Goal: Task Accomplishment & Management: Complete application form

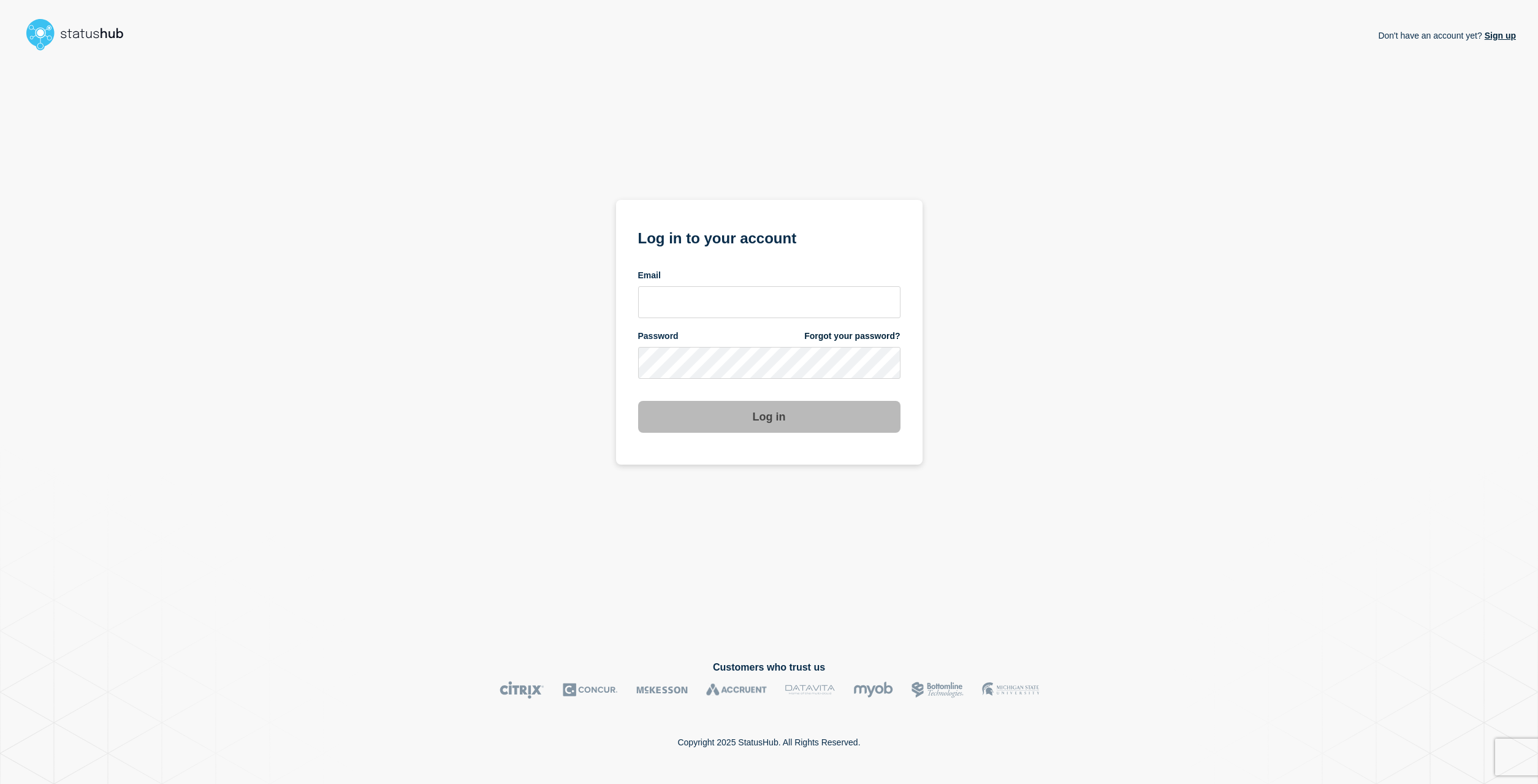
click at [703, 300] on input "email input" at bounding box center [769, 302] width 263 height 32
type input "[EMAIL_ADDRESS][DOMAIN_NAME]"
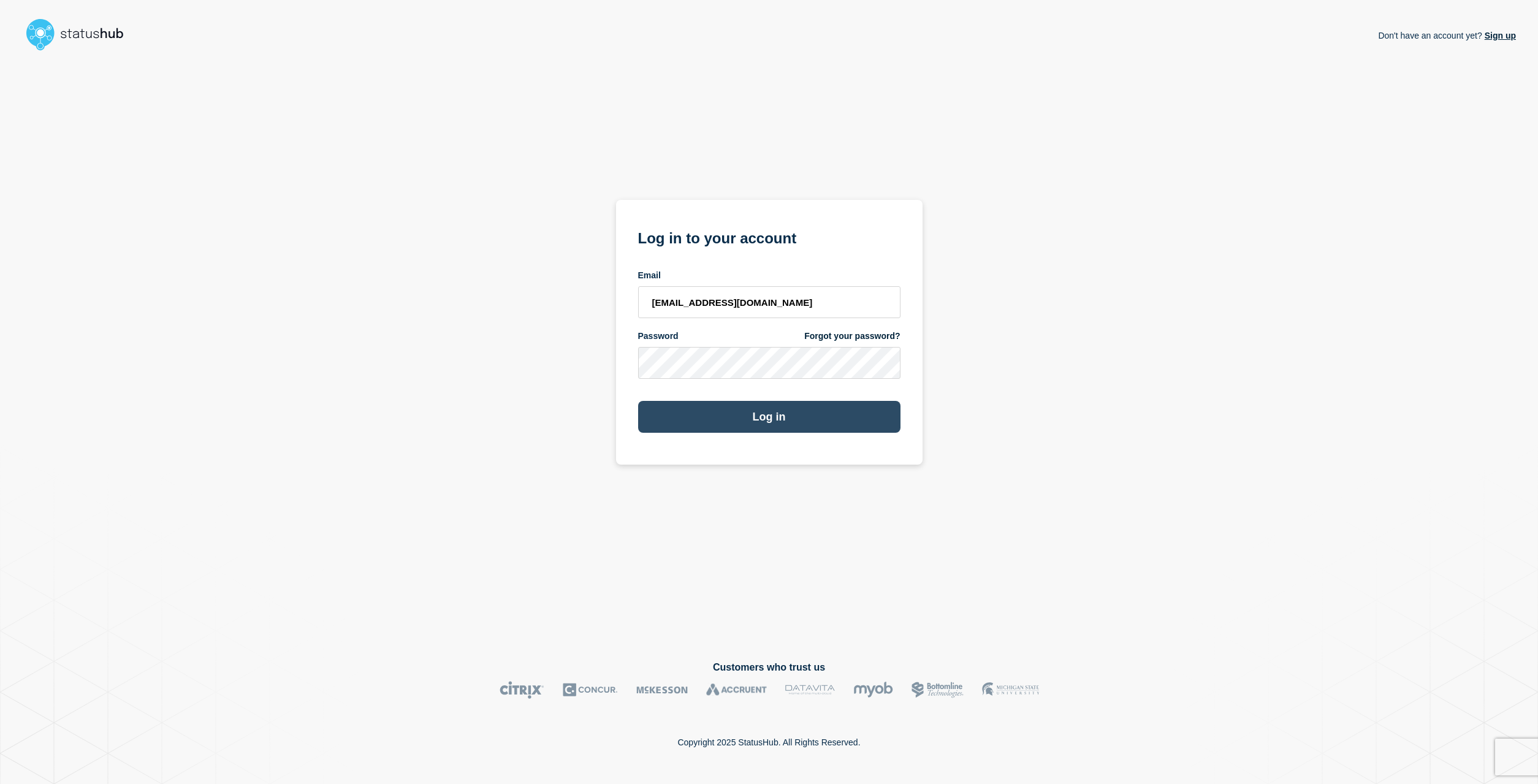
click at [761, 419] on button "Log in" at bounding box center [769, 417] width 263 height 32
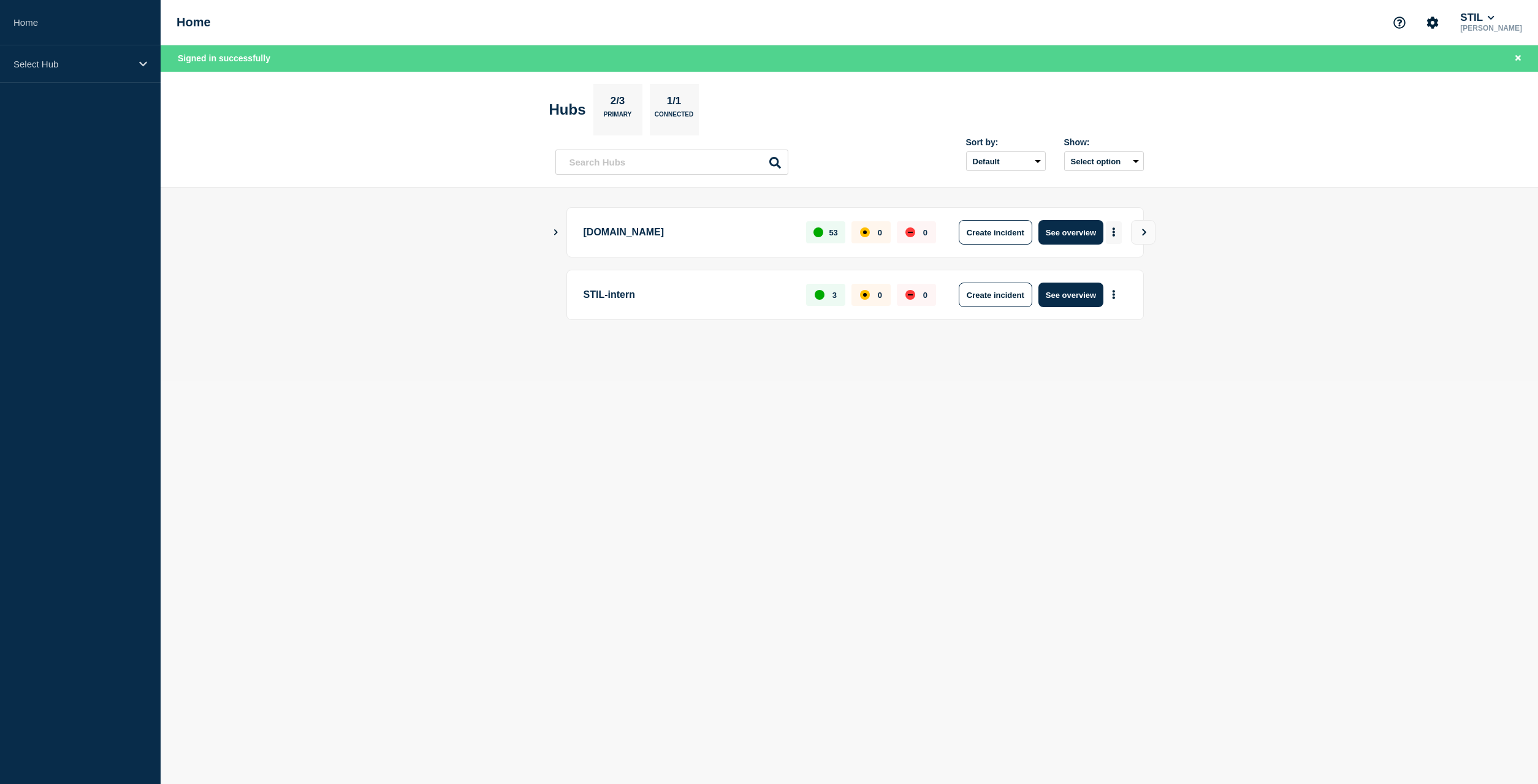
click at [1114, 230] on icon "More actions" at bounding box center [1113, 231] width 3 height 9
click at [1113, 269] on button "Create maintenance" at bounding box center [1108, 269] width 83 height 10
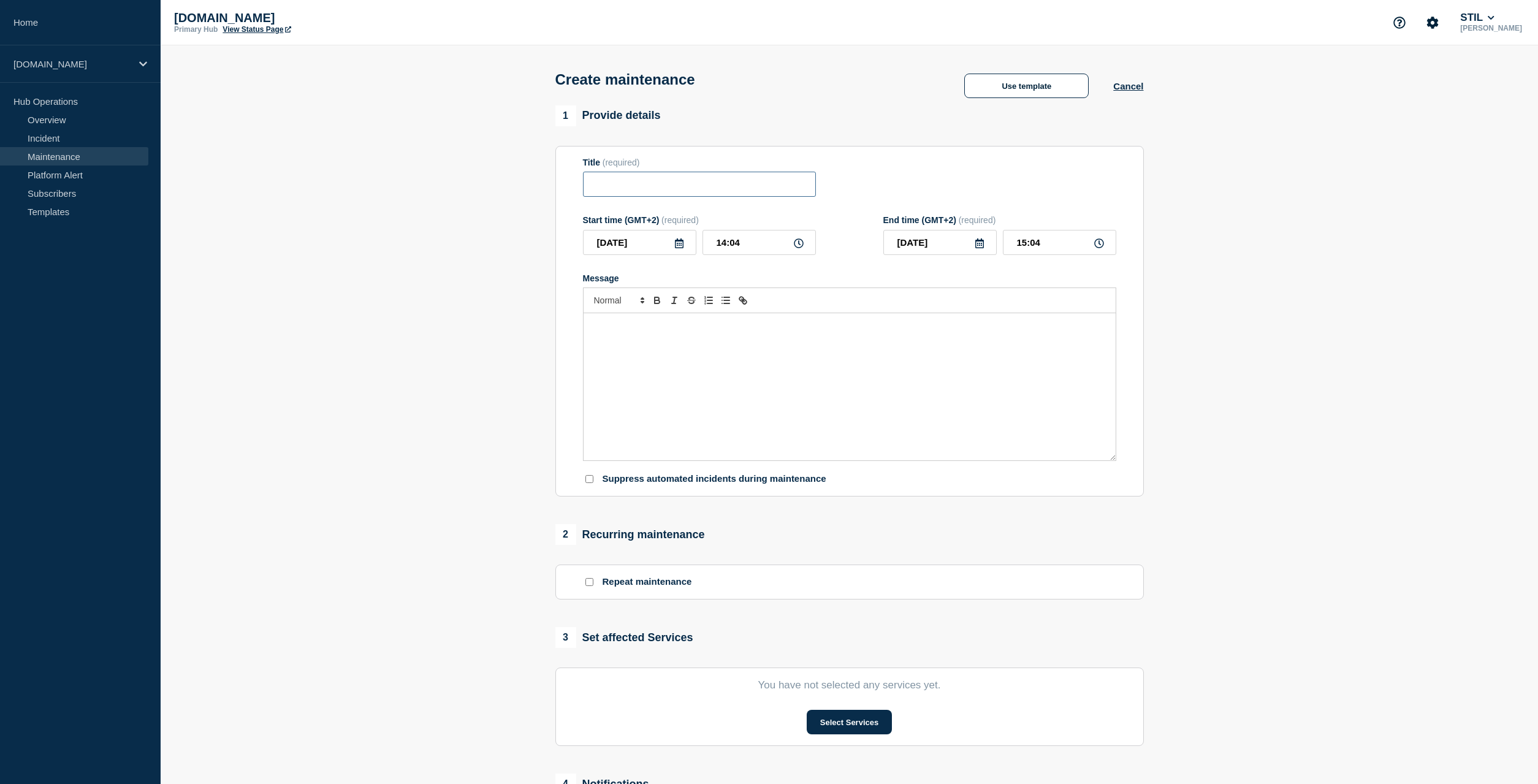
click at [667, 191] on input "Title" at bounding box center [700, 184] width 233 height 25
paste input "Kortvarigt systemarbejde på Tilslutning"
type input "Kortvarigt systemarbejde på Tilslutning"
click at [778, 399] on div "Message" at bounding box center [849, 387] width 532 height 147
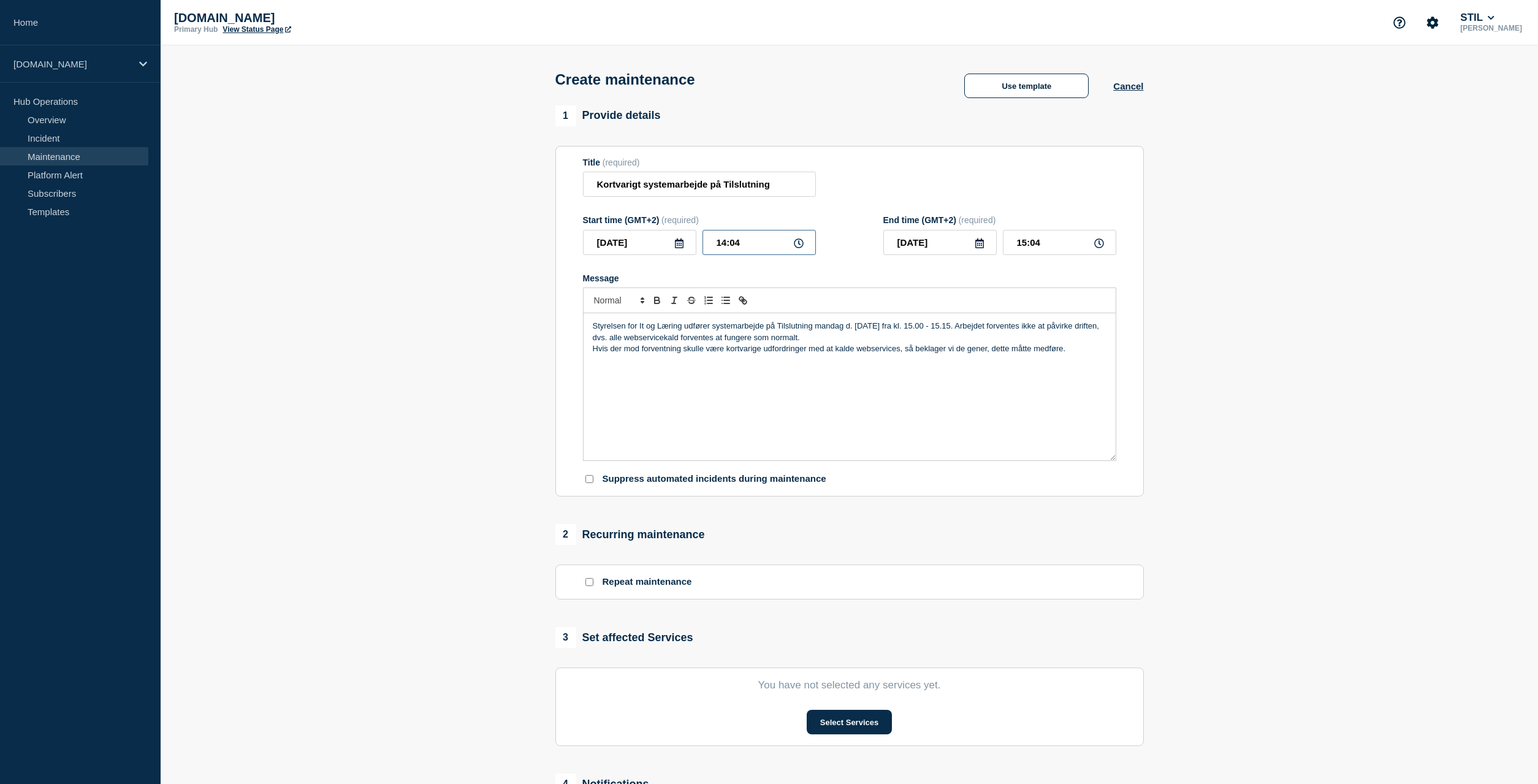
click at [749, 246] on input "14:04" at bounding box center [759, 242] width 113 height 25
drag, startPoint x: 761, startPoint y: 245, endPoint x: 816, endPoint y: 171, distance: 92.2
click at [702, 239] on input "14:04" at bounding box center [759, 242] width 113 height 25
type input "15:00"
drag, startPoint x: 1051, startPoint y: 246, endPoint x: 1017, endPoint y: 235, distance: 35.7
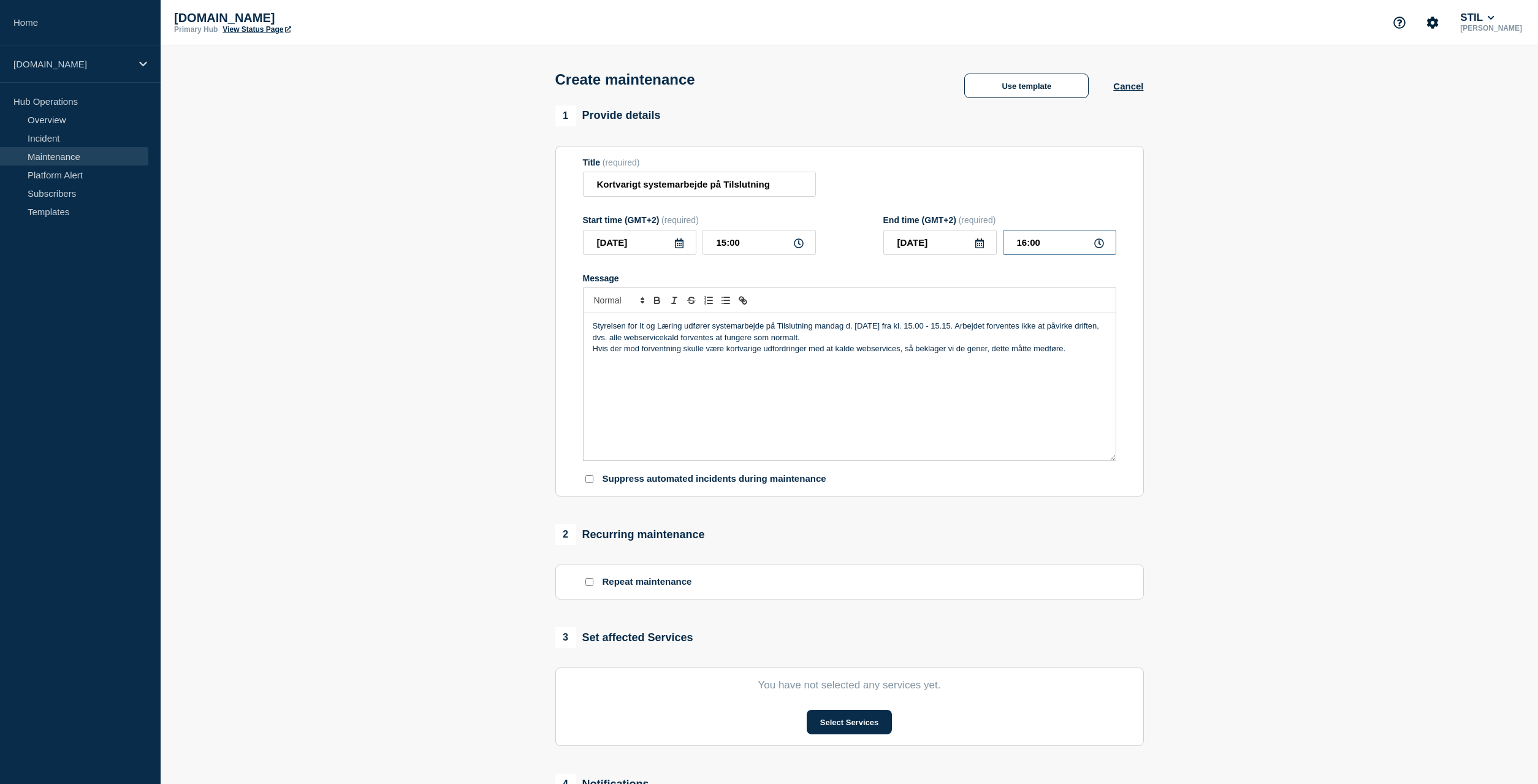
click at [1004, 246] on input "16:00" at bounding box center [1059, 242] width 113 height 25
type input "15:15"
click at [1077, 372] on div "Styrelsen for It og Læring udfører systemarbejde på Tilslutning mandag d. 29-09…" at bounding box center [849, 387] width 532 height 147
click at [875, 343] on p "Styrelsen for It og Læring udfører systemarbejde på Tilslutning mandag d. 29-09…" at bounding box center [849, 332] width 513 height 23
click at [970, 333] on p "Styrelsen for It og Læring udfører systemarbejde på Tilslutning mandag d. 29-09…" at bounding box center [849, 332] width 513 height 23
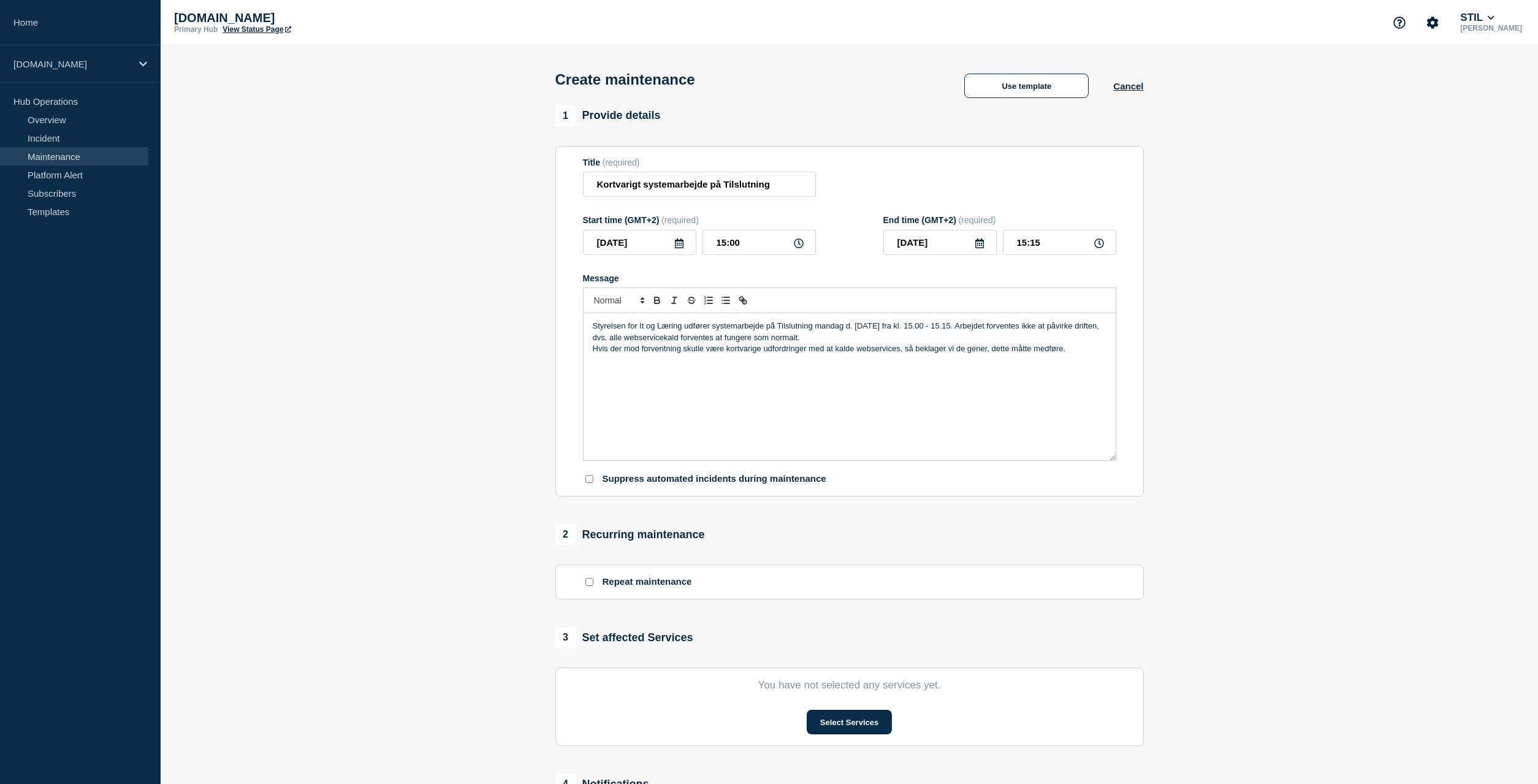
click at [972, 333] on p "Styrelsen for It og Læring udfører systemarbejde på Tilslutning mandag d. 29-09…" at bounding box center [849, 332] width 513 height 23
click at [967, 343] on p "Arbejdet forventes ikke at påvirke driften, dvs. alle webservicekald forventes …" at bounding box center [849, 338] width 513 height 11
click at [593, 343] on p "Arbejdet forventes ikke at påvirke driften, dvs. alle webservicekald forventes …" at bounding box center [849, 338] width 513 height 11
click at [962, 354] on p "Arbejdet forventes ikke at påvirke driften, dvs. alle webservicekald forventes …" at bounding box center [849, 349] width 513 height 11
click at [945, 395] on div "Styrelsen for It og Læring udfører systemarbejde på Tilslutning mandag d. 29-09…" at bounding box center [849, 387] width 532 height 147
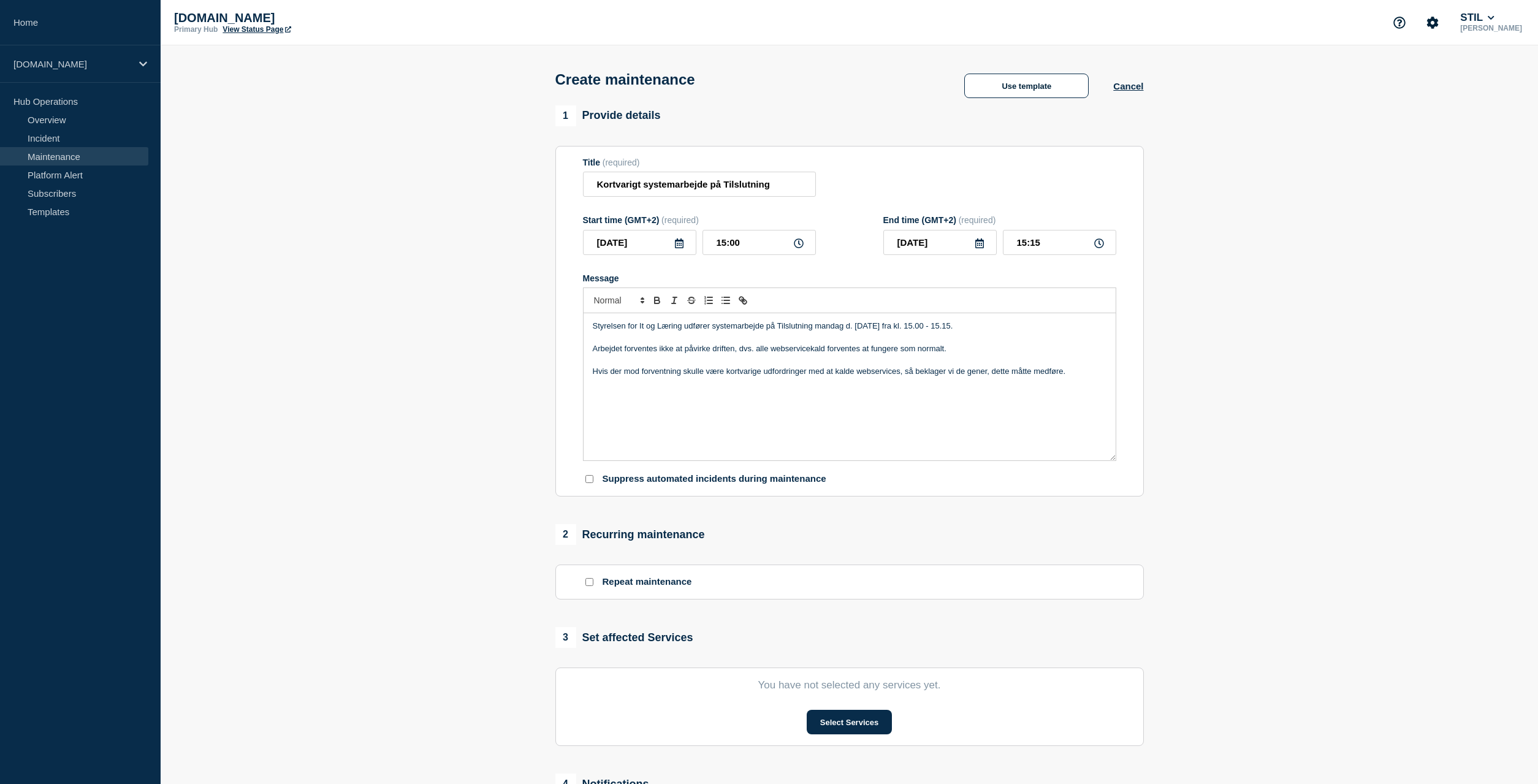
click at [1085, 392] on div "Styrelsen for It og Læring udfører systemarbejde på Tilslutning mandag d. 29-09…" at bounding box center [849, 387] width 532 height 147
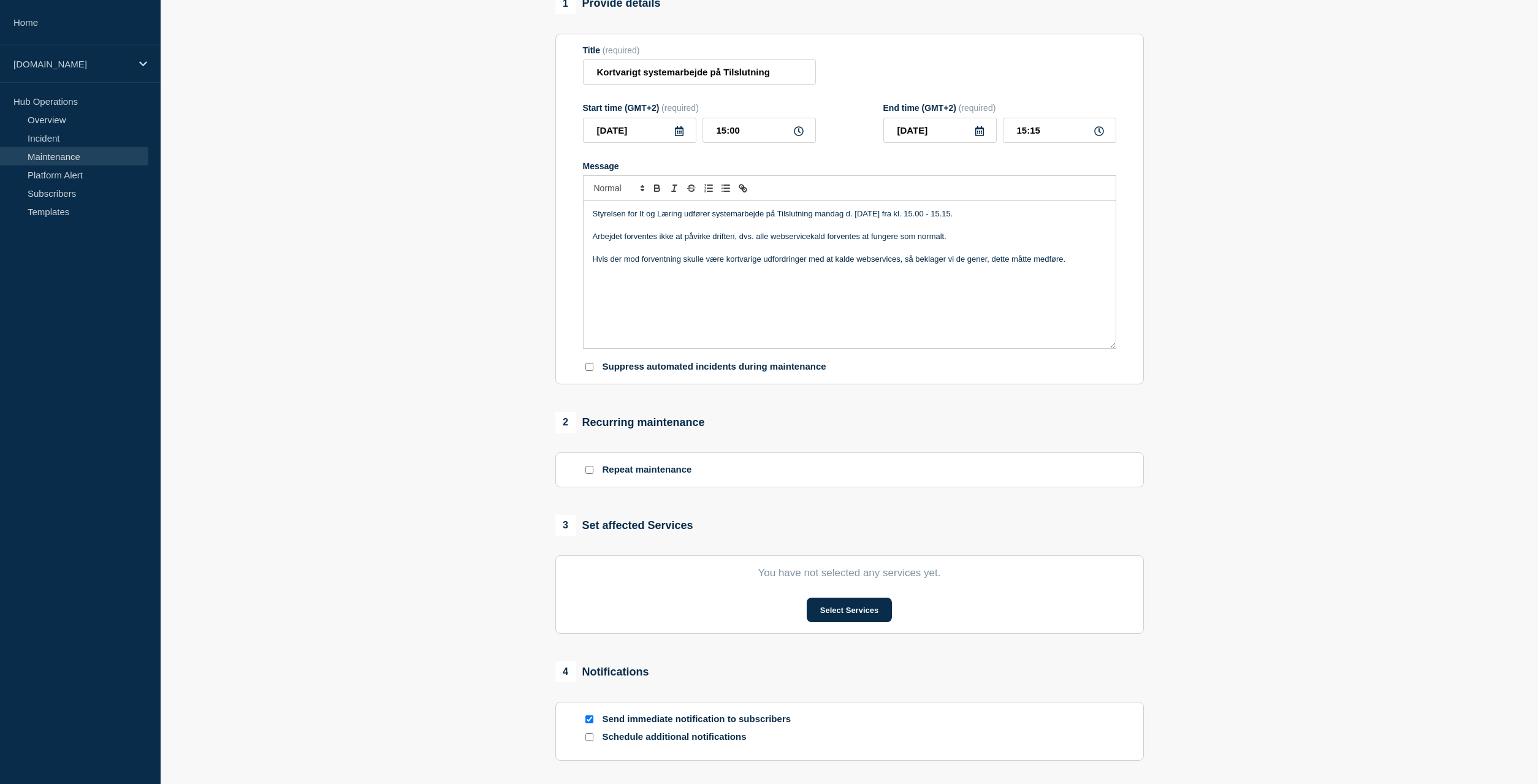
scroll to position [125, 0]
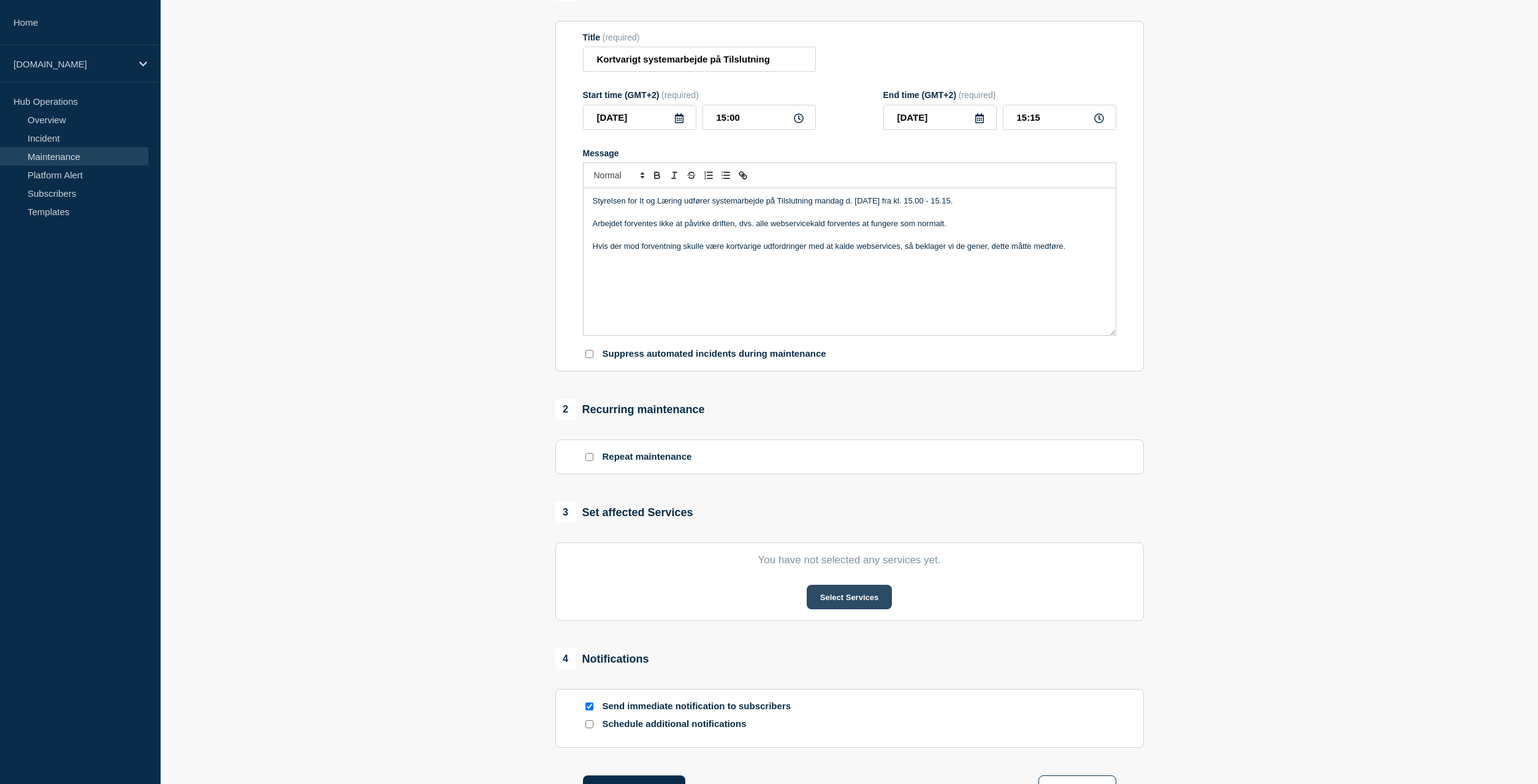
click at [848, 609] on button "Select Services" at bounding box center [849, 597] width 85 height 24
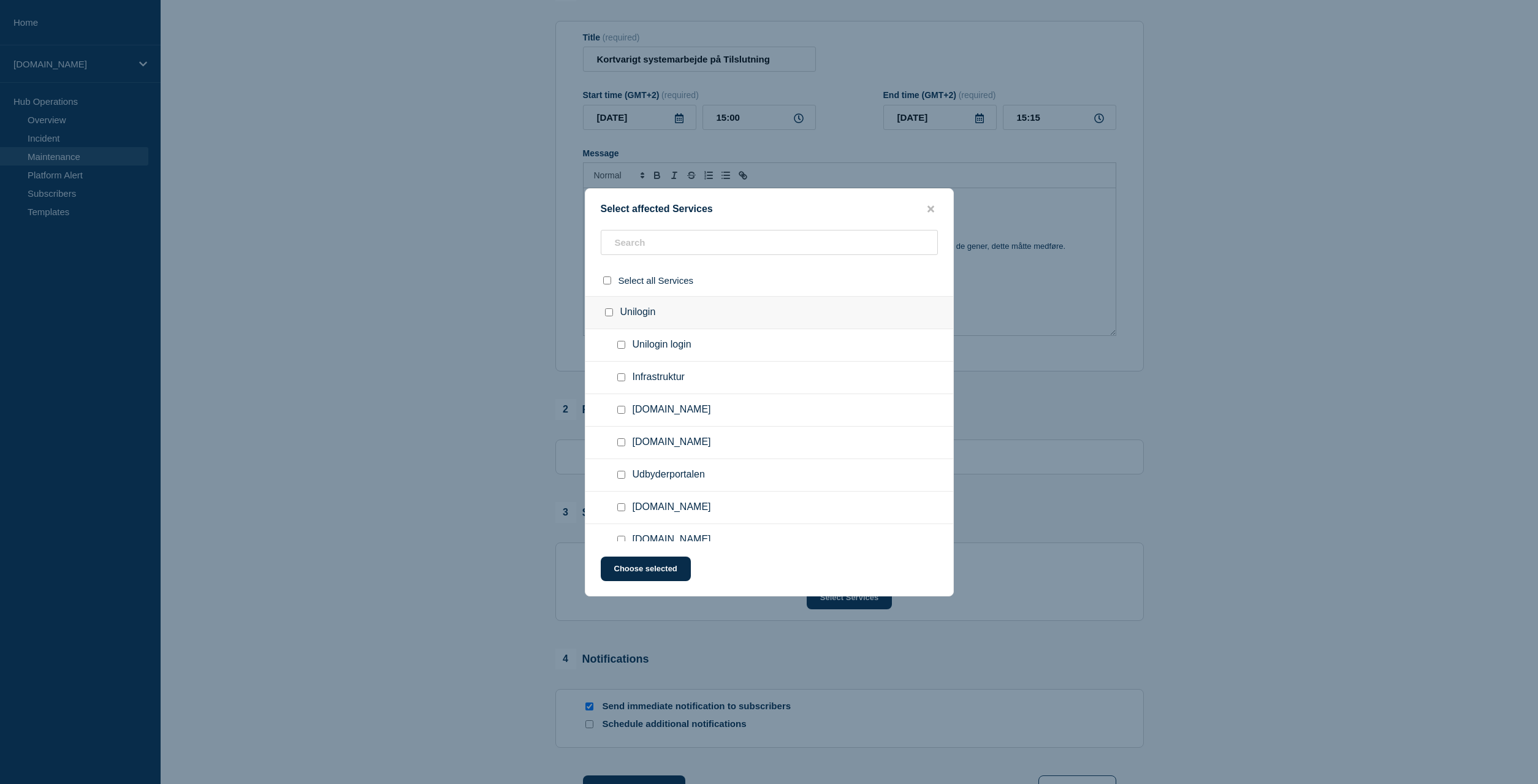
click at [621, 379] on input "Infrastruktur checkbox" at bounding box center [620, 376] width 8 height 8
checkbox input "true"
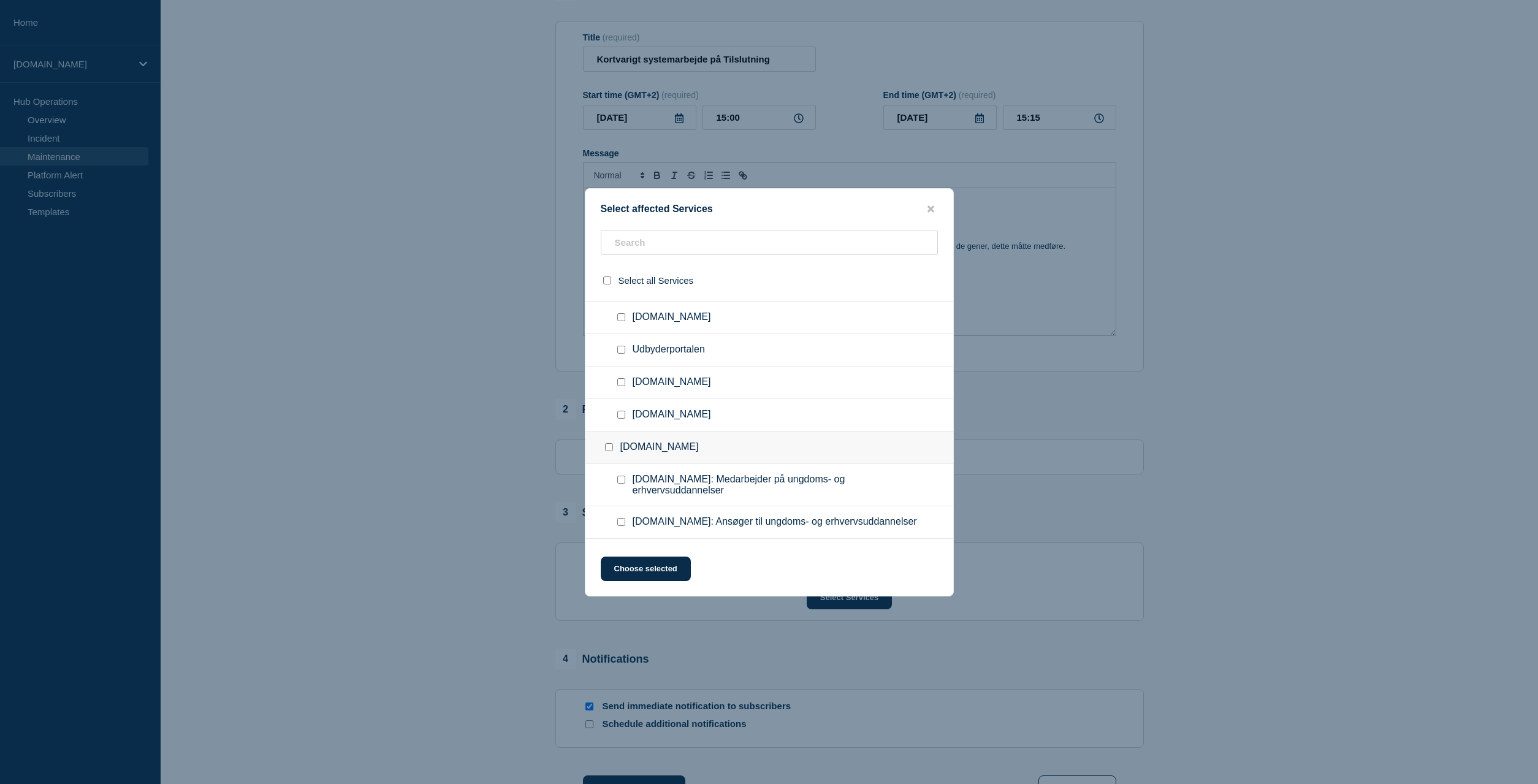
scroll to position [0, 0]
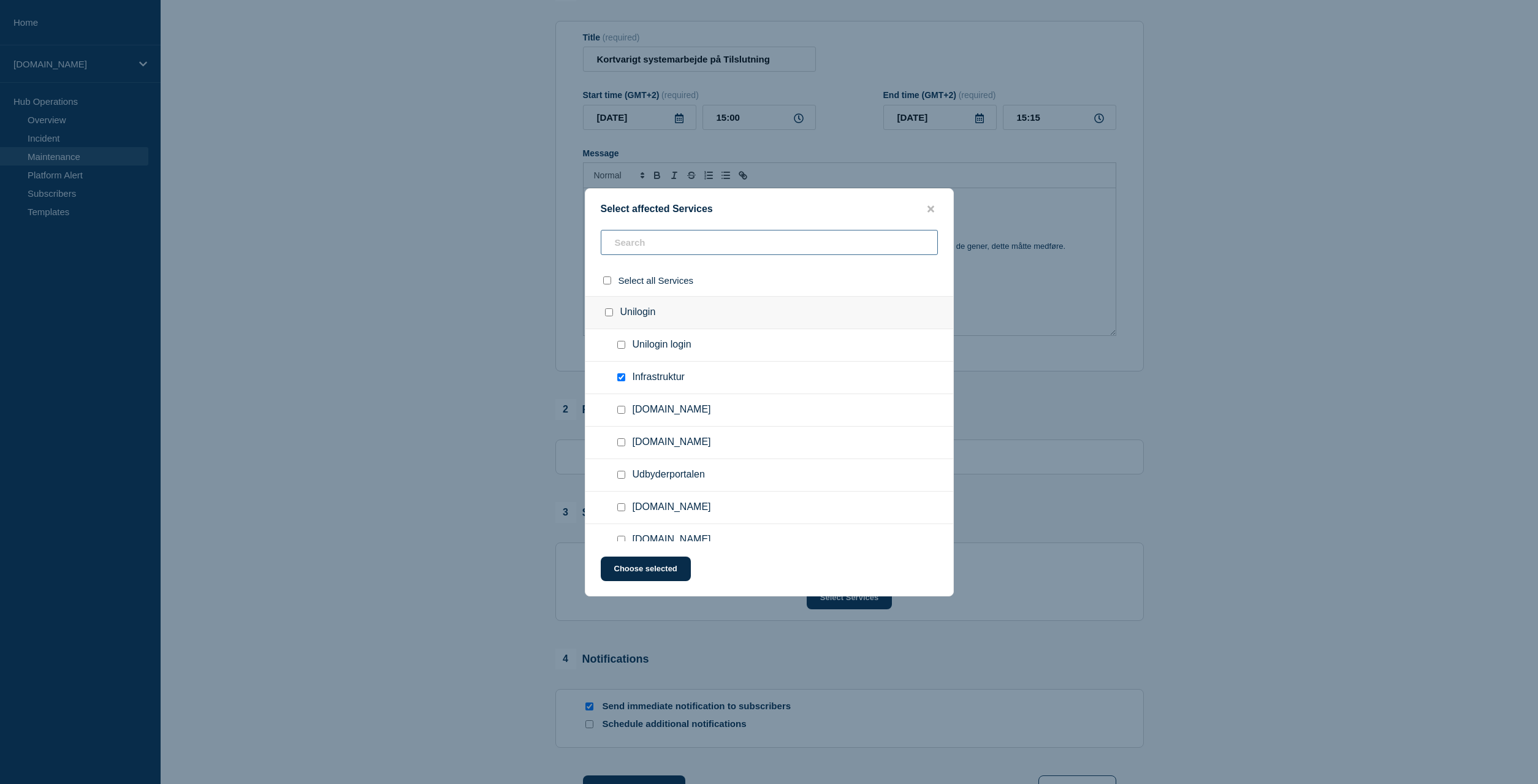
click at [672, 250] on input "text" at bounding box center [769, 242] width 337 height 25
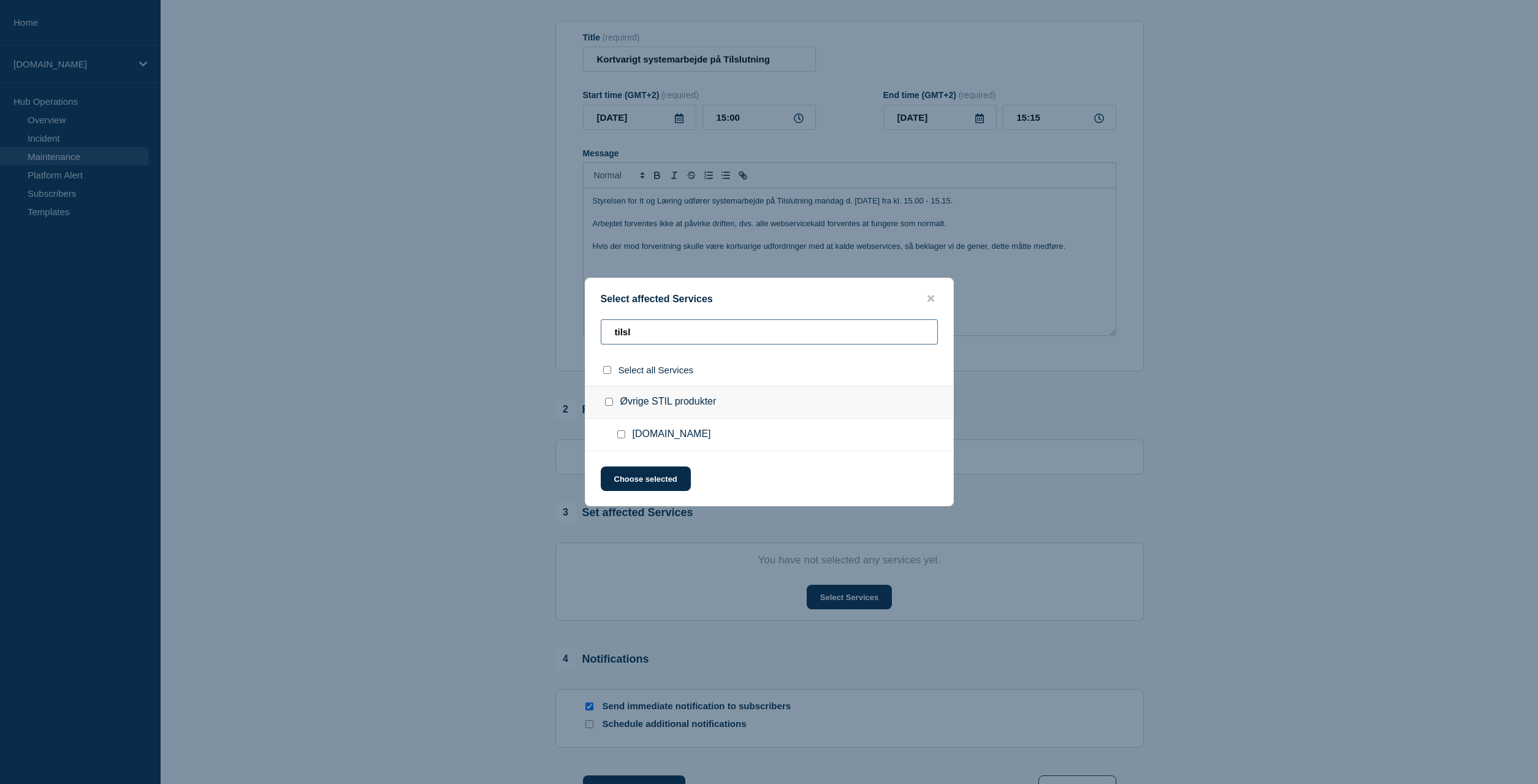
type input "tilsl"
click at [620, 438] on input "Tilslutning.stil.dk checkbox" at bounding box center [620, 434] width 8 height 8
checkbox input "true"
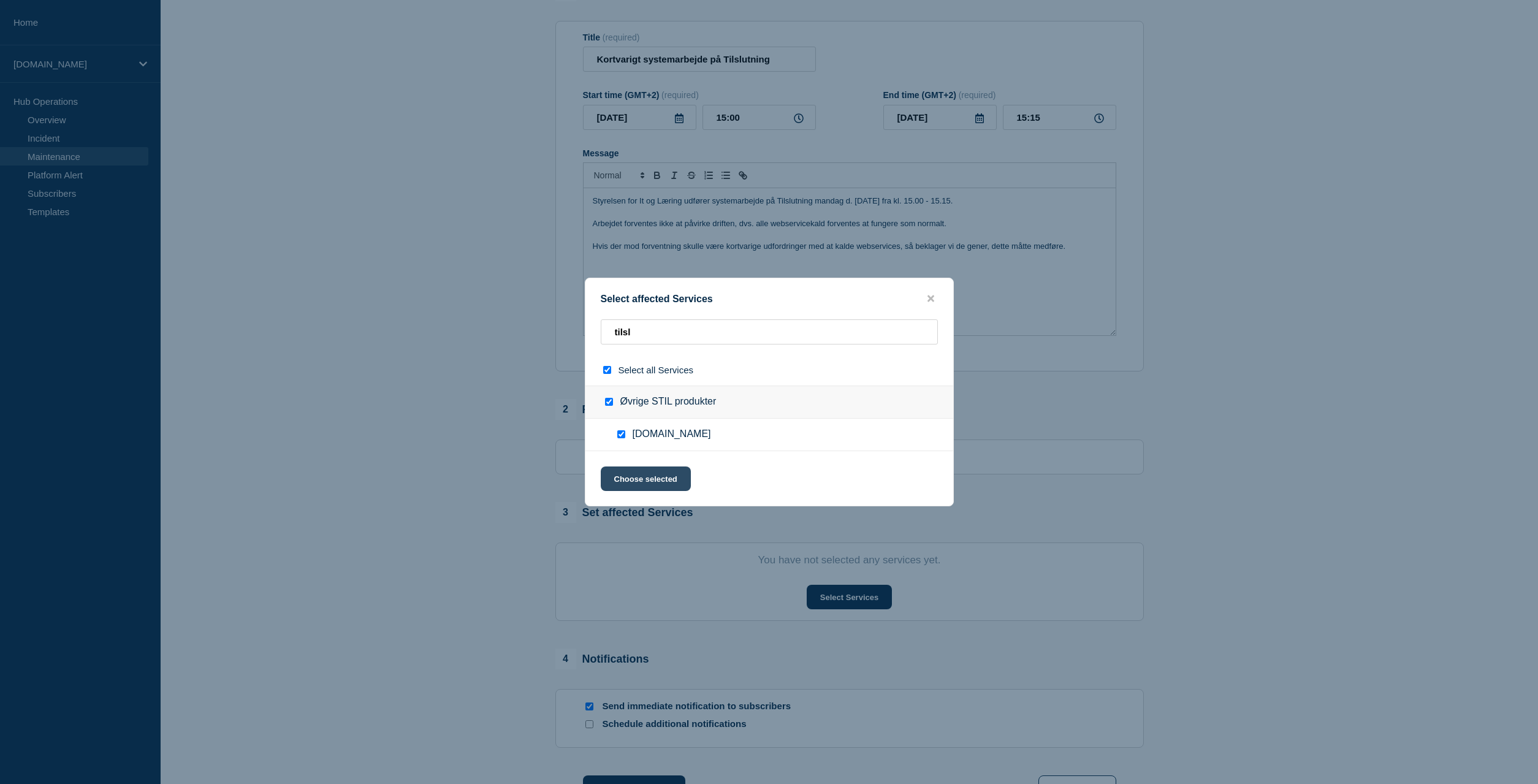
click at [639, 476] on button "Choose selected" at bounding box center [646, 479] width 90 height 24
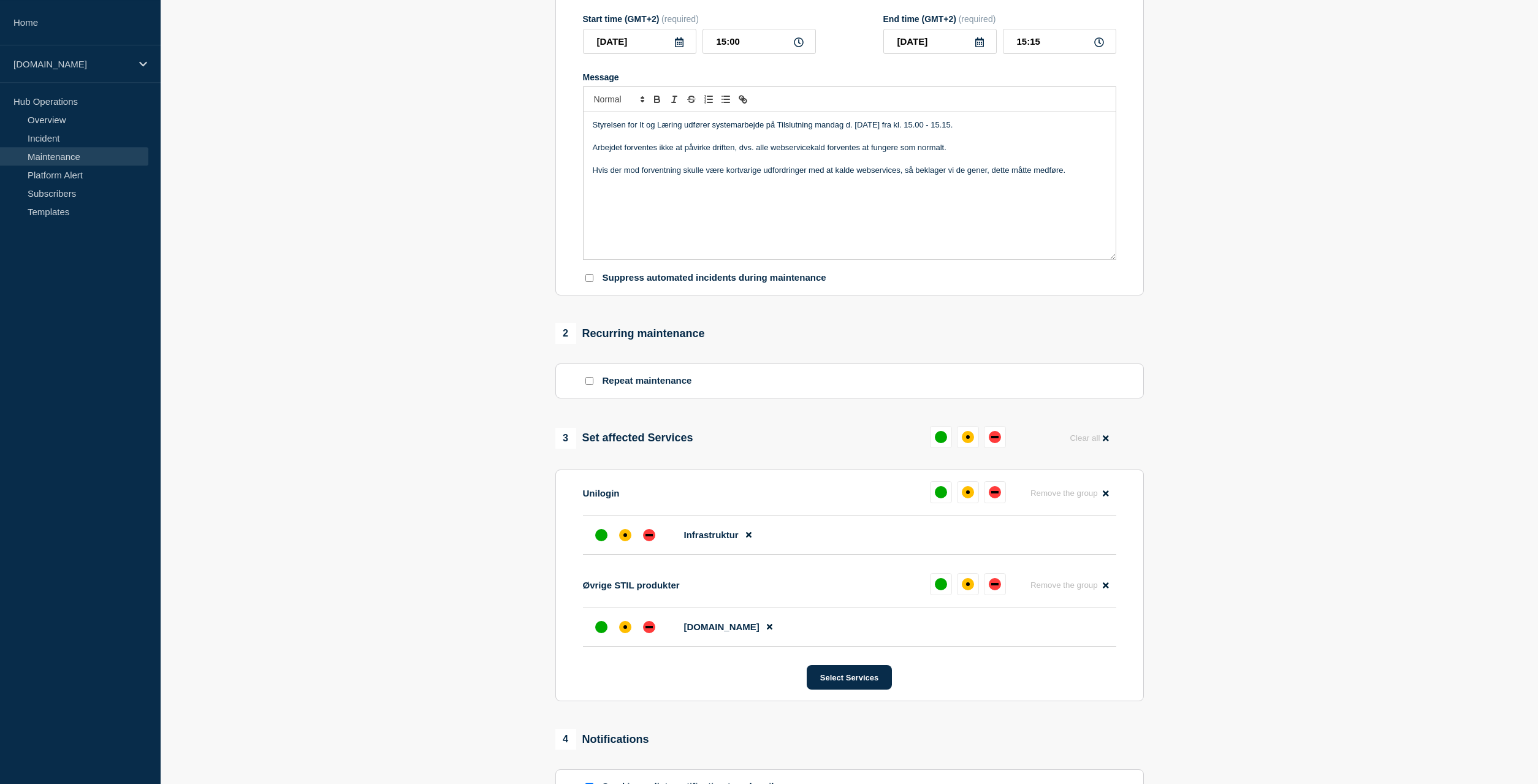
scroll to position [250, 0]
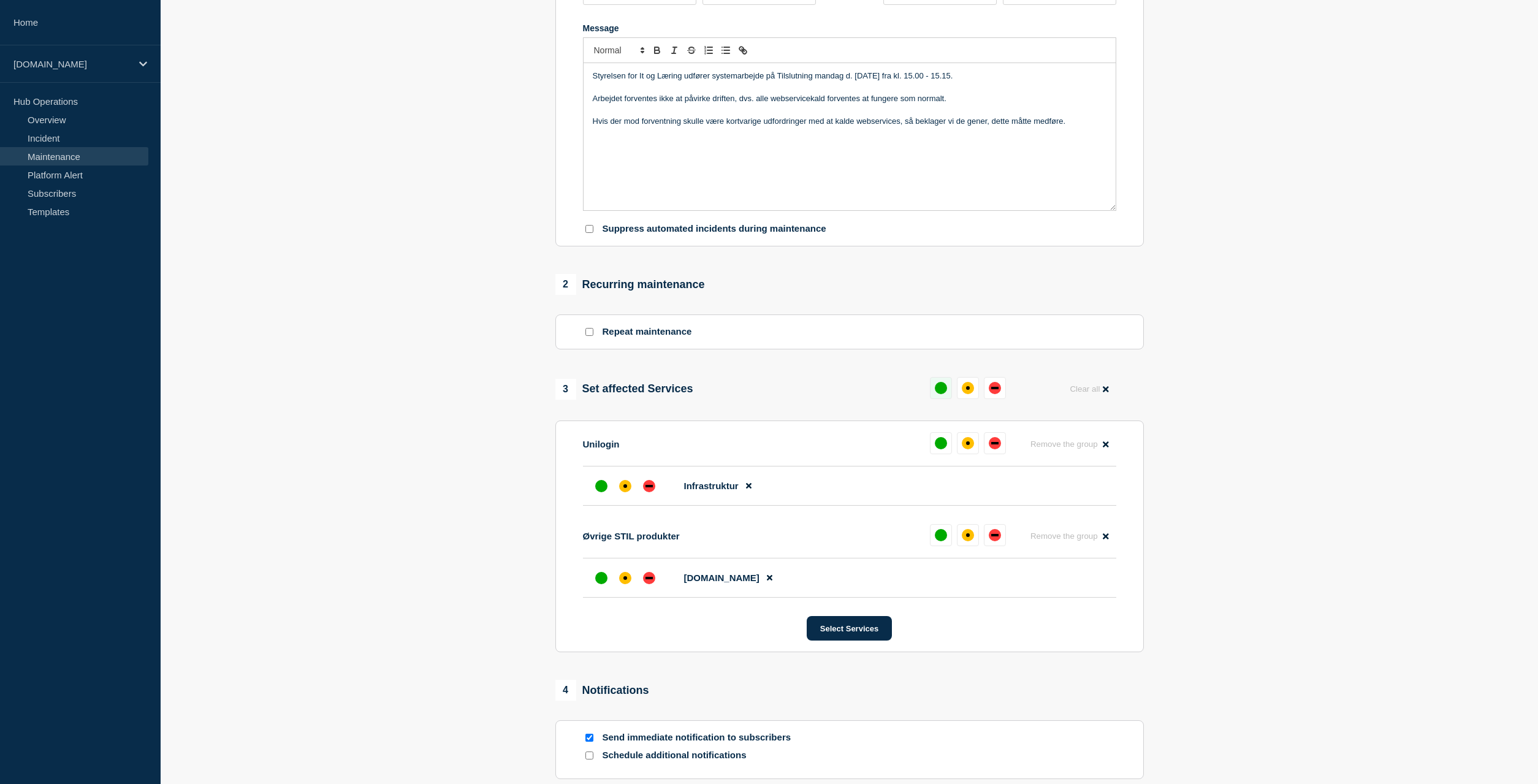
click at [940, 399] on button at bounding box center [941, 388] width 22 height 22
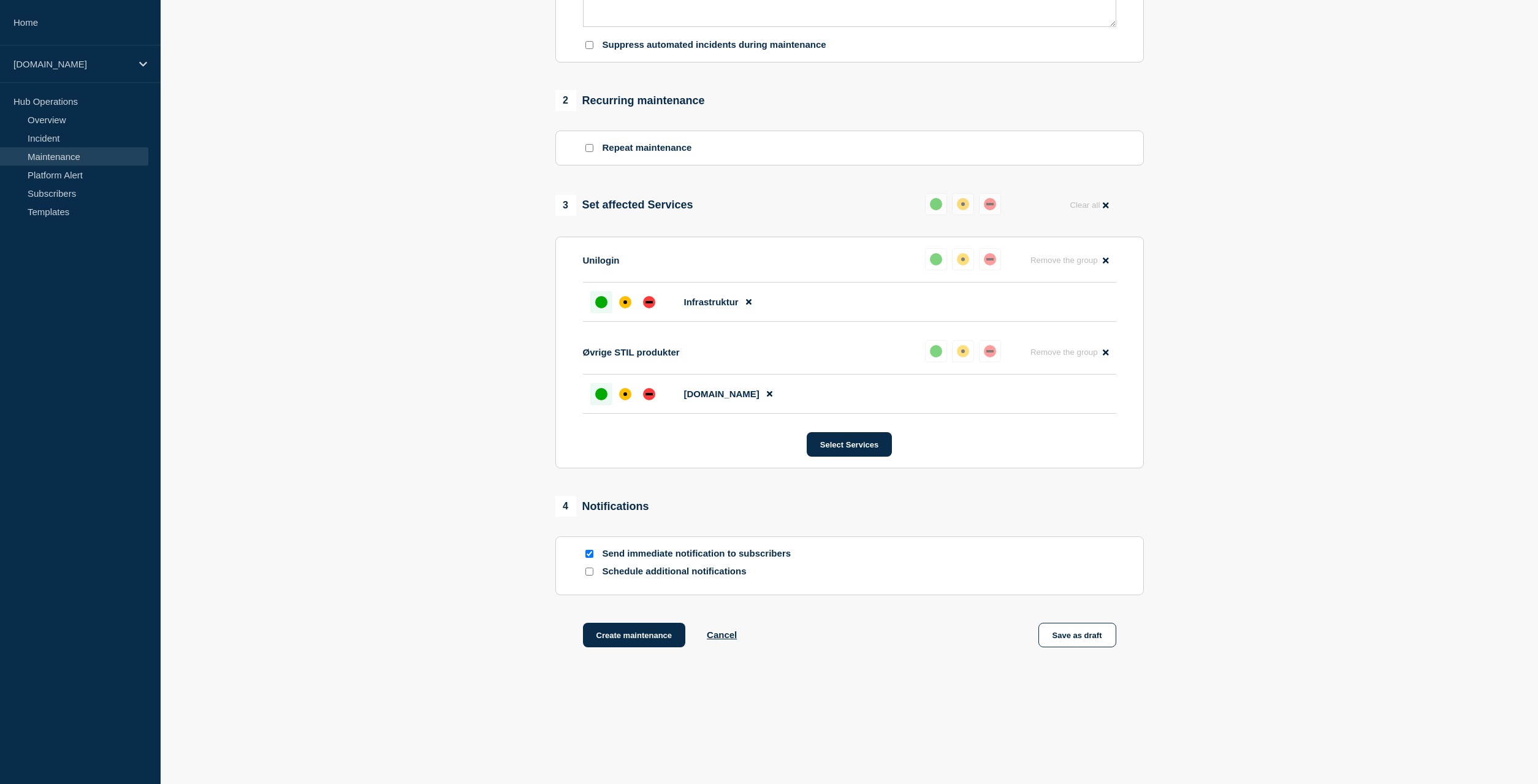
scroll to position [437, 0]
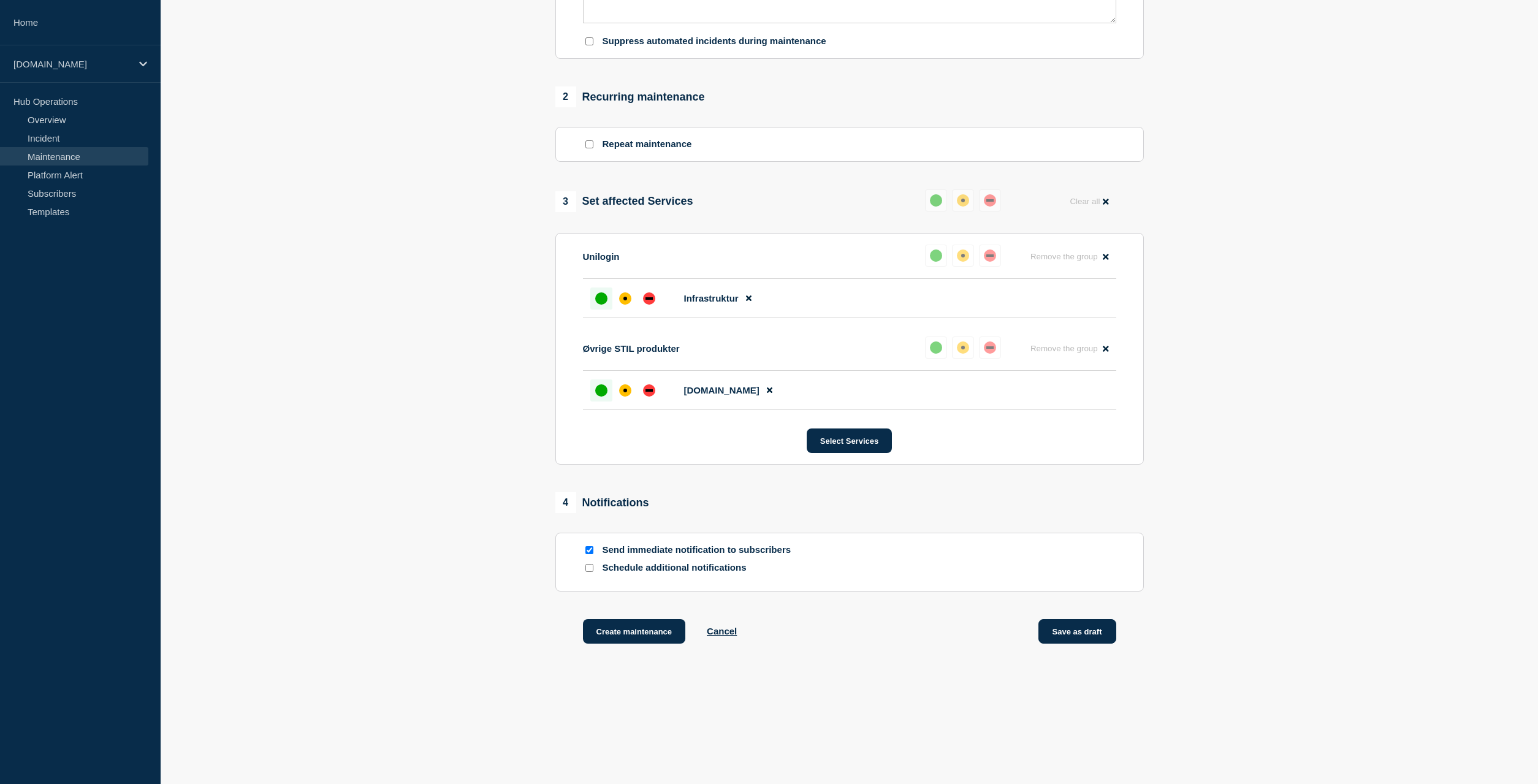
click at [1059, 642] on button "Save as draft" at bounding box center [1077, 630] width 78 height 24
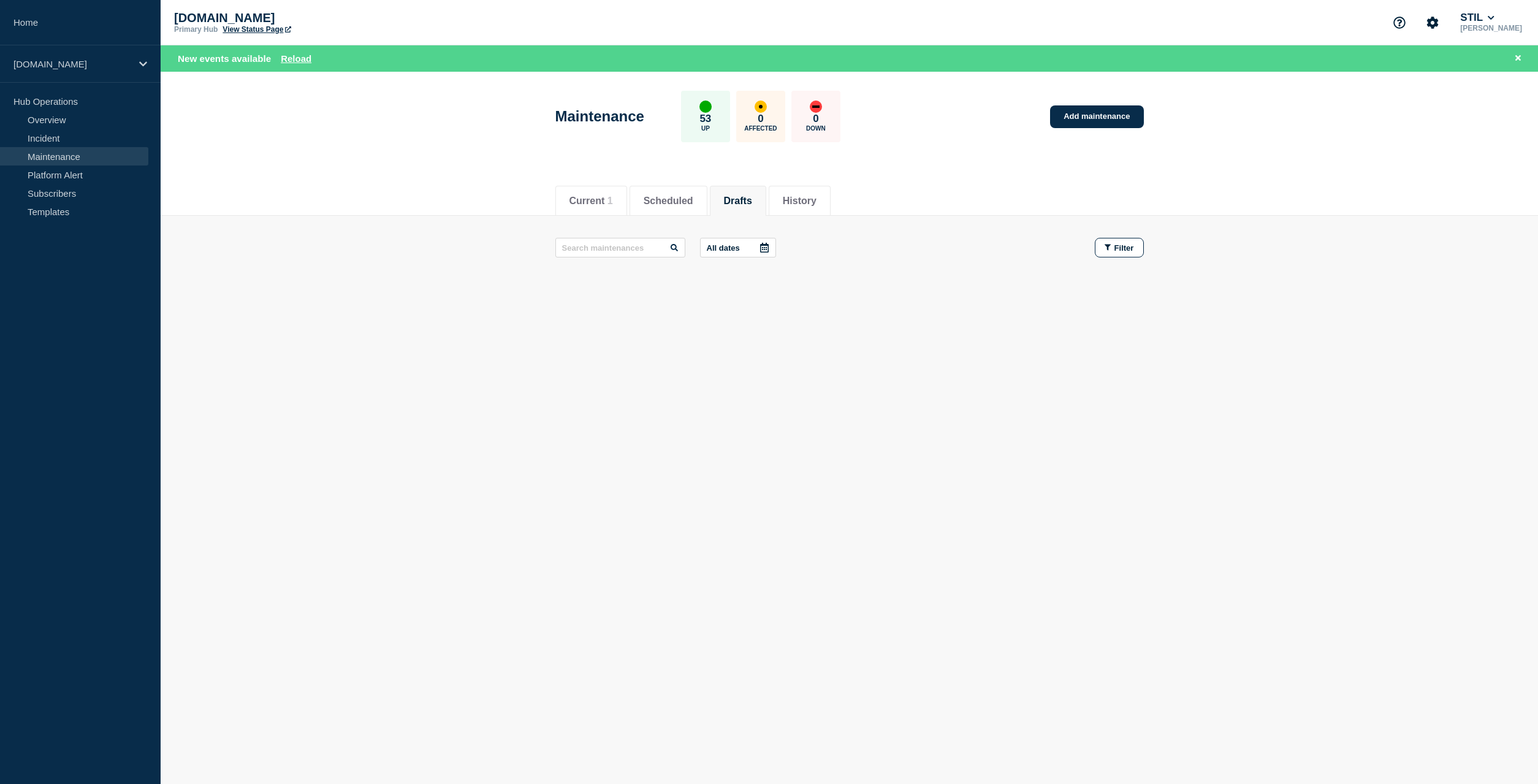
click at [828, 396] on main "Maintenance 53 Up 0 Affected 0 Down Add maintenance Current Scheduled Drafts Hi…" at bounding box center [849, 236] width 1378 height 329
click at [297, 57] on button "Reload" at bounding box center [296, 58] width 30 height 10
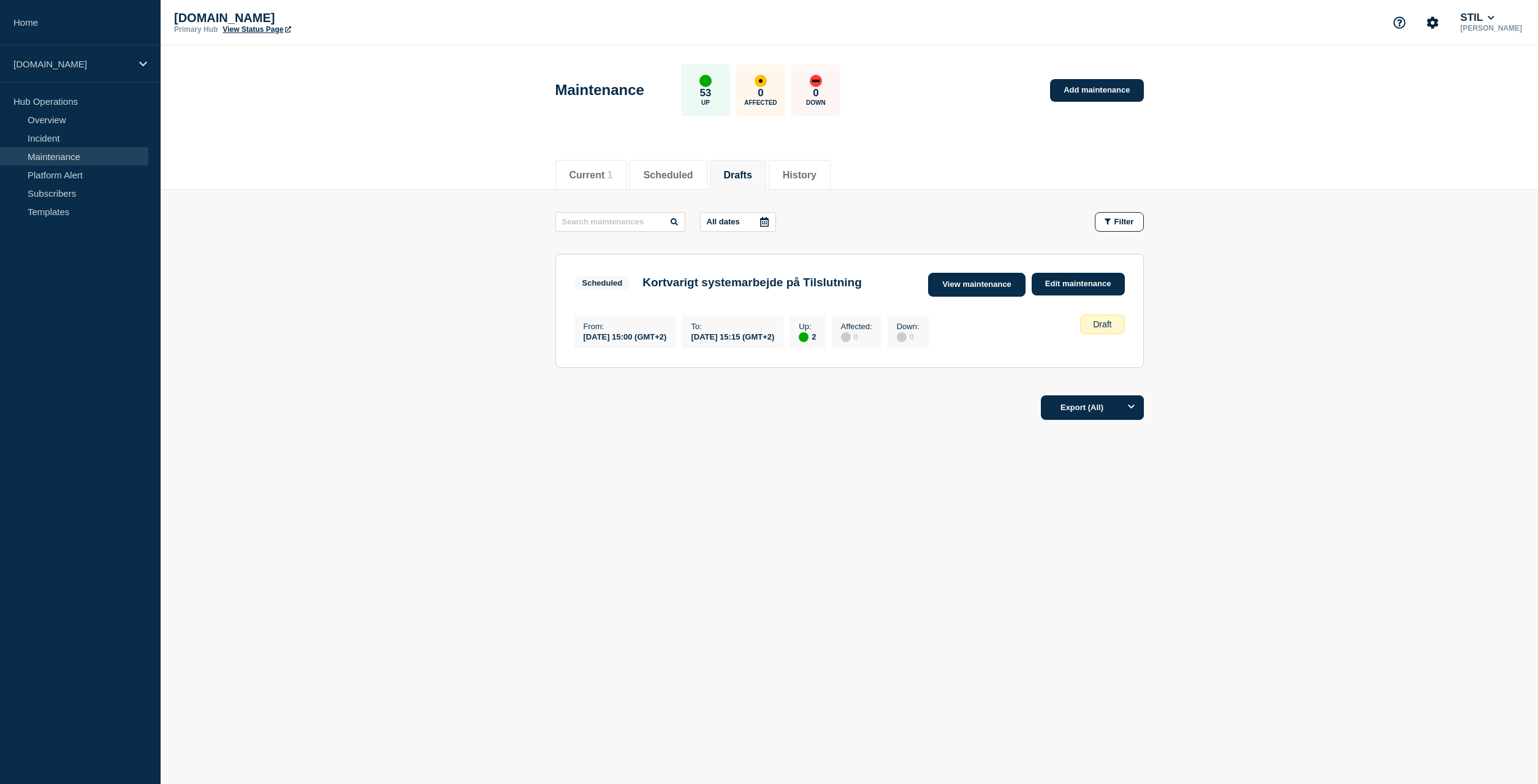
click at [977, 283] on link "View maintenance" at bounding box center [976, 284] width 97 height 24
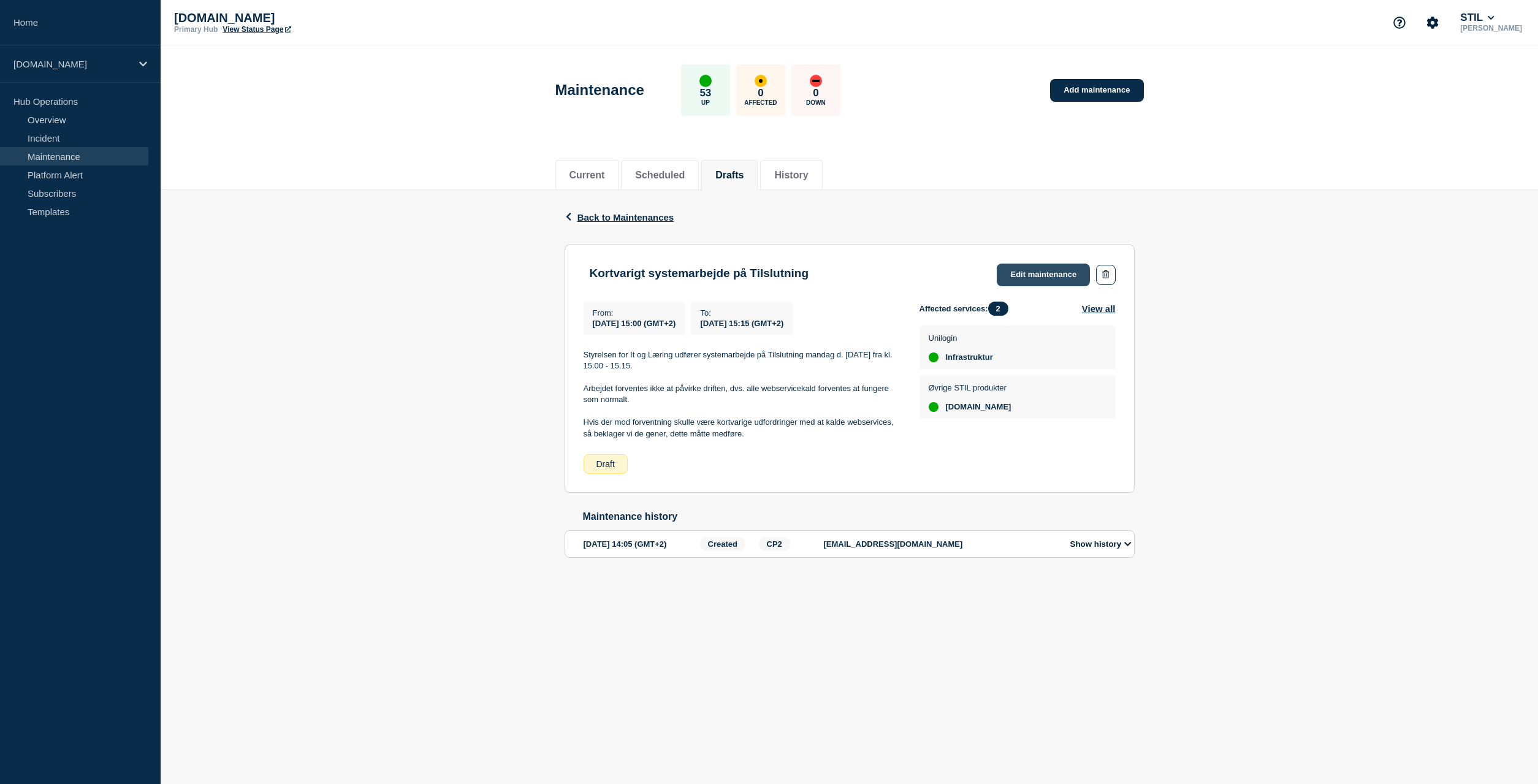
click at [1061, 268] on link "Edit maintenance" at bounding box center [1043, 274] width 93 height 23
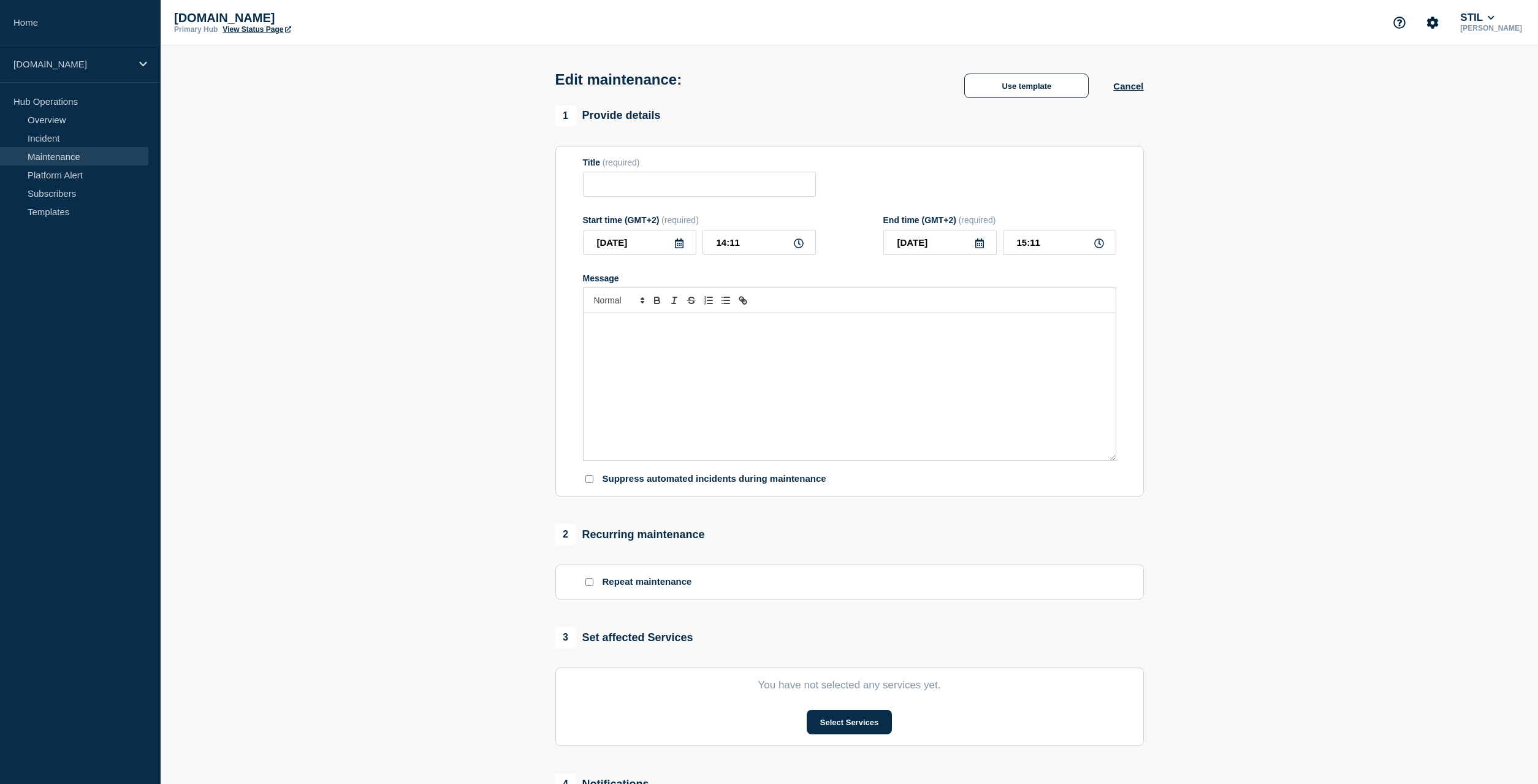
type input "Kortvarigt systemarbejde på Tilslutning"
type input "15:00"
type input "15:15"
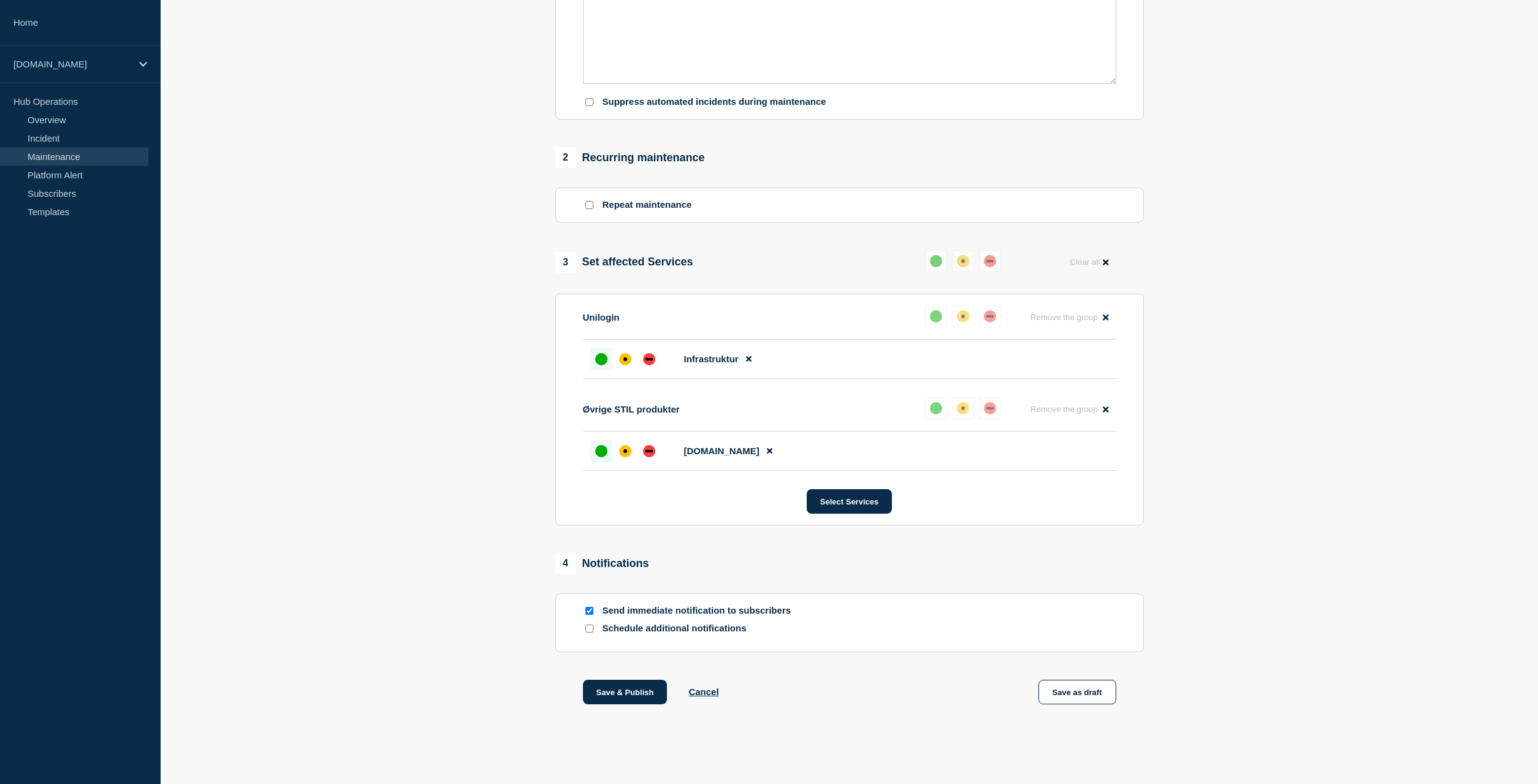
scroll to position [408, 0]
click at [623, 693] on button "Save & Publish" at bounding box center [625, 691] width 84 height 24
